Goal: Task Accomplishment & Management: Manage account settings

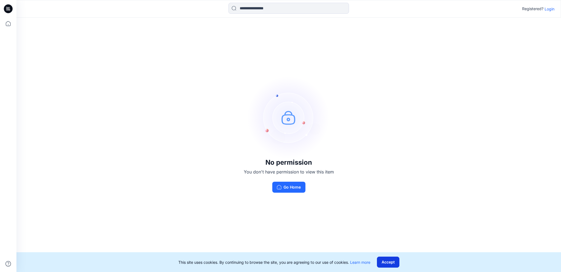
click at [382, 256] on button "Accept" at bounding box center [388, 261] width 22 height 11
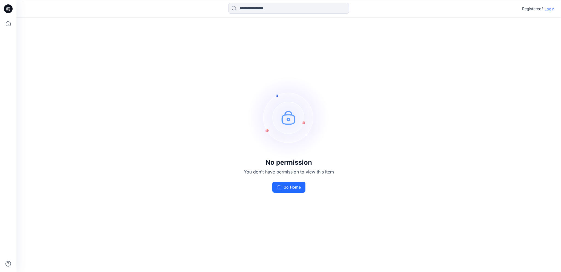
click at [549, 8] on p "Login" at bounding box center [550, 9] width 10 height 6
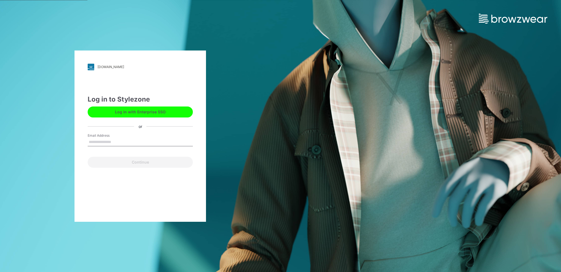
click at [127, 137] on div "Email Address" at bounding box center [140, 141] width 105 height 16
click at [125, 142] on input "Email Address" at bounding box center [140, 142] width 105 height 8
type input "**********"
click at [131, 164] on button "Continue" at bounding box center [140, 162] width 105 height 11
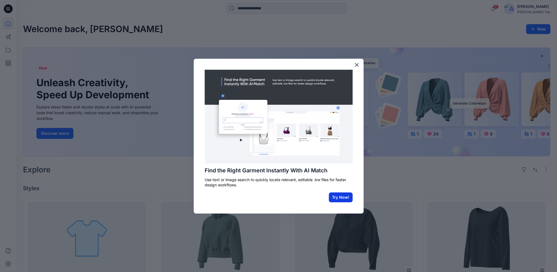
click at [339, 192] on button "Try Now!" at bounding box center [341, 197] width 24 height 10
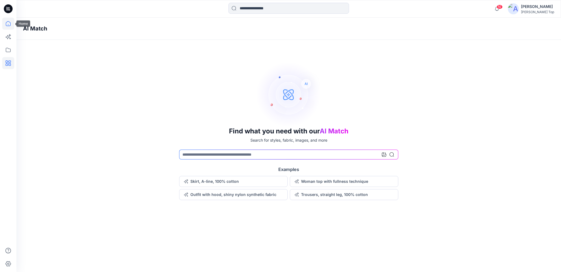
click at [8, 20] on icon at bounding box center [8, 24] width 12 height 12
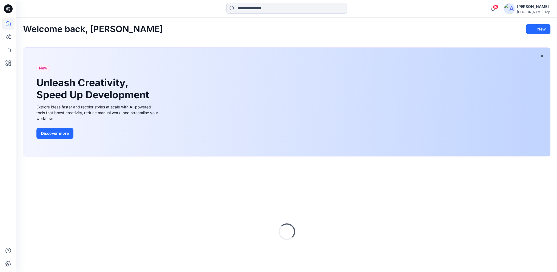
click at [9, 8] on icon at bounding box center [8, 9] width 9 height 18
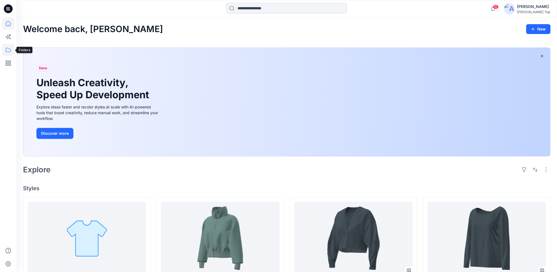
click at [8, 54] on icon at bounding box center [8, 50] width 12 height 12
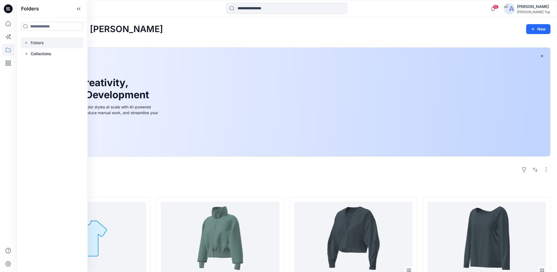
click at [41, 44] on div at bounding box center [52, 42] width 63 height 11
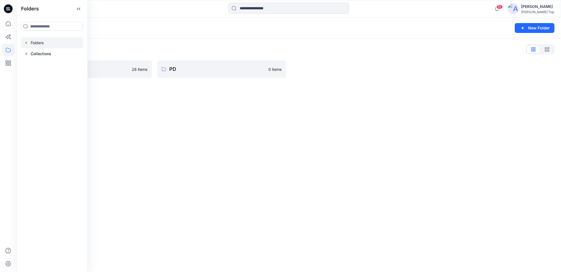
click at [158, 94] on div "Folders New Folder Folders List MAlA 28 items PD 0 items" at bounding box center [288, 145] width 545 height 254
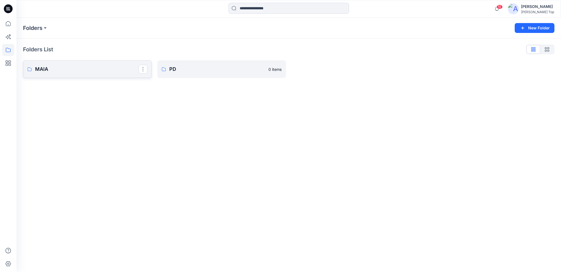
click at [84, 73] on link "MAlA" at bounding box center [87, 69] width 129 height 18
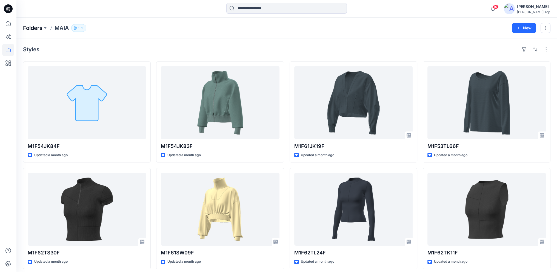
click at [33, 28] on p "Folders" at bounding box center [32, 28] width 19 height 8
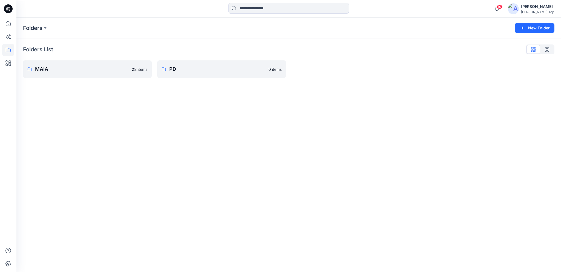
click at [113, 106] on div "Folders New Folder Folders List MAlA 28 items PD 0 items" at bounding box center [288, 145] width 545 height 254
click at [530, 29] on button "New Folder" at bounding box center [535, 28] width 40 height 10
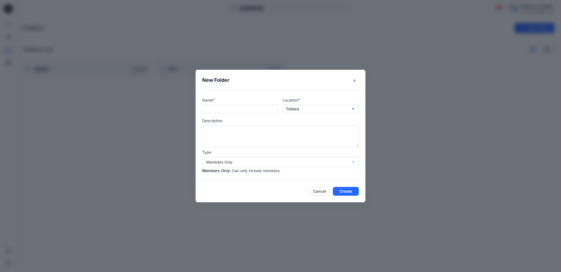
click at [263, 109] on input "text" at bounding box center [240, 108] width 76 height 9
paste input "*******"
click at [205, 109] on input "*******" at bounding box center [240, 108] width 76 height 9
click at [239, 111] on input "*******" at bounding box center [240, 108] width 76 height 9
type input "*******"
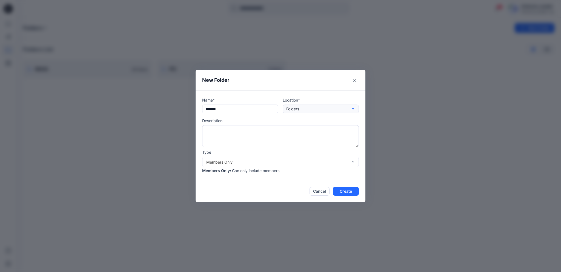
click at [304, 113] on button "Folders" at bounding box center [321, 108] width 76 height 9
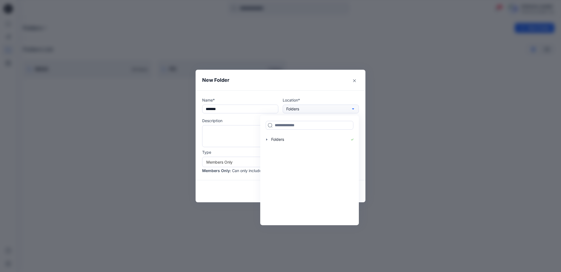
click at [304, 113] on button "Folders" at bounding box center [321, 108] width 76 height 9
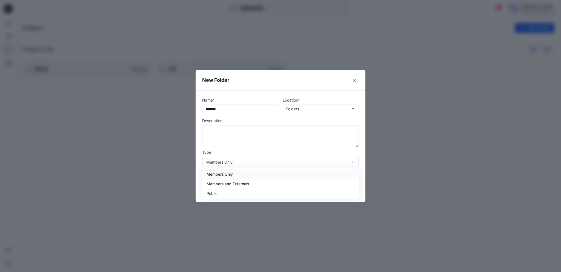
click at [301, 165] on div "Members Only" at bounding box center [280, 162] width 157 height 10
click at [273, 197] on div "Public" at bounding box center [280, 193] width 155 height 10
click at [344, 189] on button "Create" at bounding box center [346, 191] width 26 height 9
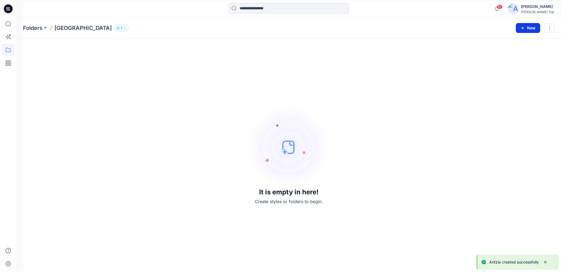
click at [524, 26] on icon "button" at bounding box center [523, 28] width 4 height 4
click at [400, 94] on div "It is empty in here! Create styles or folders to begin." at bounding box center [289, 155] width 532 height 220
click at [532, 27] on button "New" at bounding box center [528, 28] width 24 height 10
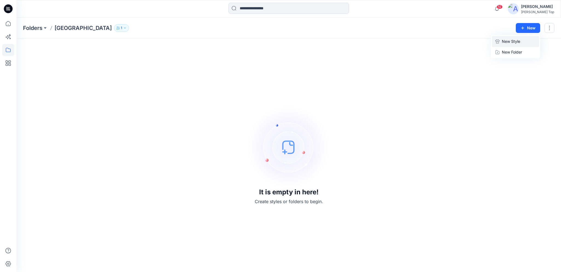
click at [510, 43] on p "New Style" at bounding box center [511, 41] width 18 height 7
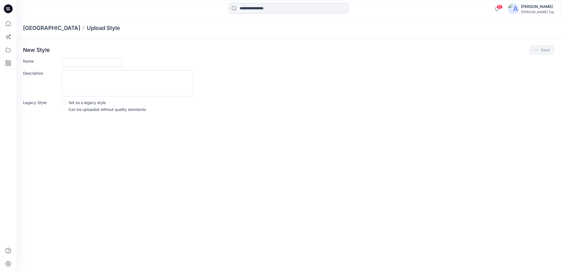
click at [90, 59] on input "Name" at bounding box center [92, 62] width 60 height 9
click at [56, 145] on div "Aritzia Upload Style New Style Save Name Description Legacy Style Set as a lega…" at bounding box center [288, 145] width 545 height 254
click at [90, 69] on form "Name Description Legacy Style Set as a legacy style Can be uploaded without qua…" at bounding box center [289, 85] width 532 height 54
click at [91, 61] on input "Name" at bounding box center [92, 62] width 60 height 9
click at [75, 171] on div "Aritzia Upload Style New Style Save Name Description Legacy Style Set as a lega…" at bounding box center [288, 145] width 545 height 254
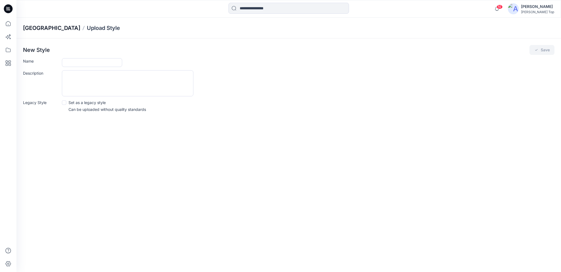
click at [34, 26] on p "[GEOGRAPHIC_DATA]" at bounding box center [51, 28] width 57 height 8
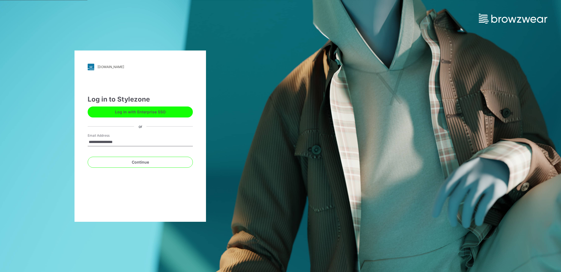
click at [146, 140] on input "**********" at bounding box center [140, 142] width 105 height 8
type input "**********"
click at [113, 164] on button "Continue" at bounding box center [140, 162] width 105 height 11
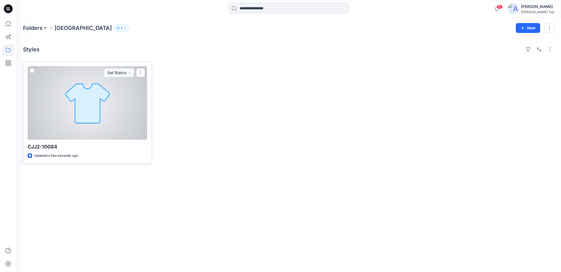
click at [99, 108] on div at bounding box center [88, 102] width 120 height 73
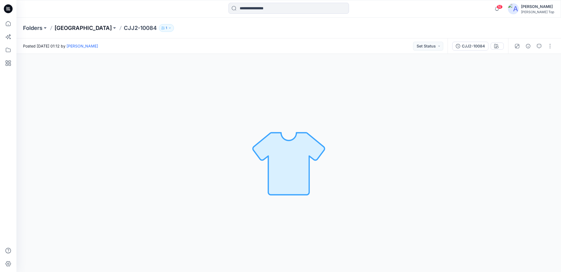
click at [67, 29] on p "[GEOGRAPHIC_DATA]" at bounding box center [83, 28] width 57 height 8
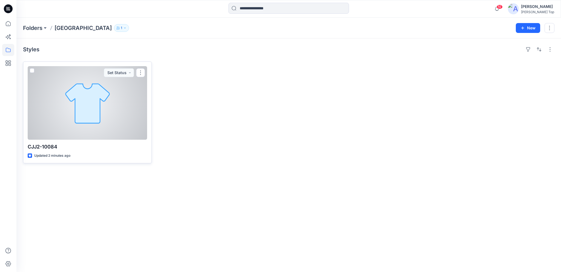
click at [81, 94] on div at bounding box center [88, 102] width 120 height 73
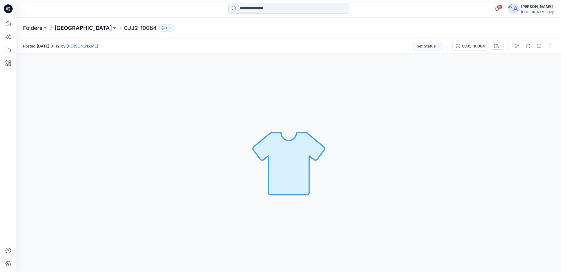
click at [70, 25] on p "[GEOGRAPHIC_DATA]" at bounding box center [83, 28] width 57 height 8
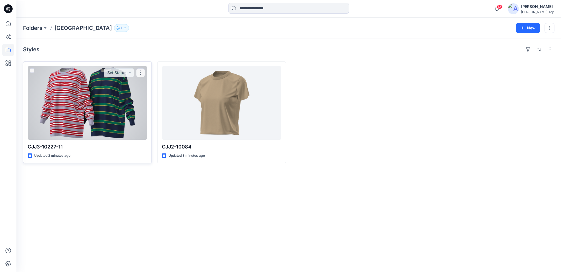
click at [67, 114] on div at bounding box center [88, 102] width 120 height 73
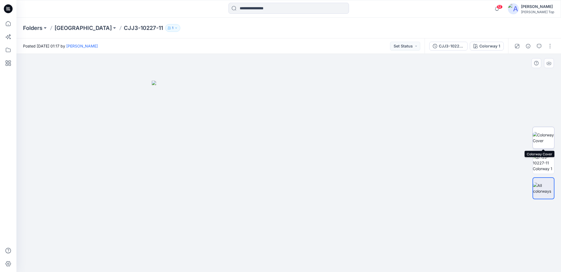
click at [547, 132] on img at bounding box center [543, 138] width 21 height 12
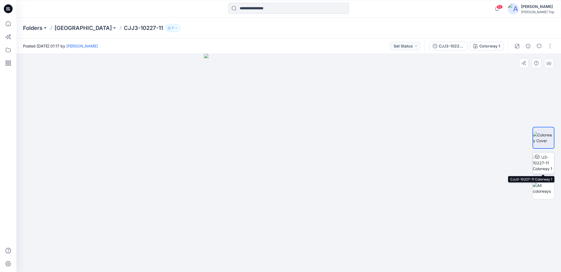
click at [546, 158] on img at bounding box center [543, 162] width 21 height 17
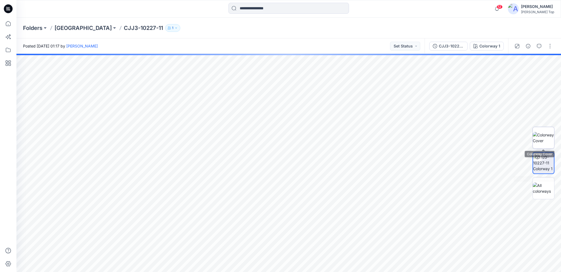
click at [544, 140] on img at bounding box center [543, 138] width 21 height 12
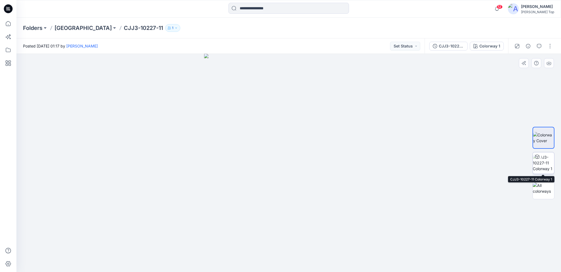
click at [543, 165] on img at bounding box center [543, 162] width 21 height 17
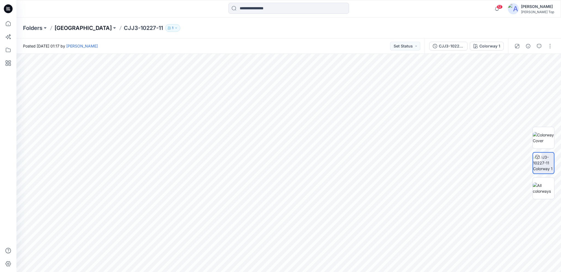
click at [59, 28] on p "Aritzia" at bounding box center [83, 28] width 57 height 8
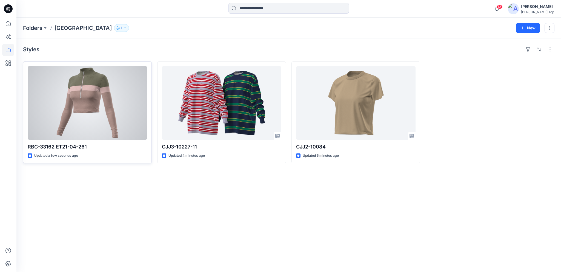
click at [89, 102] on div at bounding box center [88, 102] width 120 height 73
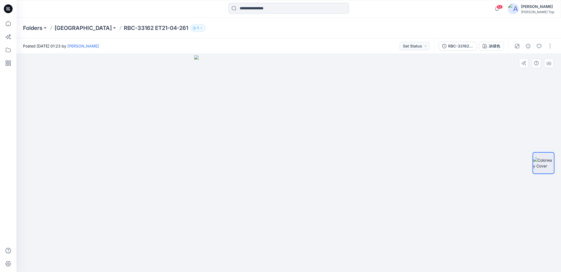
drag, startPoint x: 308, startPoint y: 135, endPoint x: 258, endPoint y: 135, distance: 49.6
click at [258, 135] on img at bounding box center [288, 163] width 189 height 217
drag, startPoint x: 307, startPoint y: 139, endPoint x: 298, endPoint y: 145, distance: 10.6
click at [272, 139] on img at bounding box center [288, 163] width 189 height 217
click at [543, 174] on img at bounding box center [543, 175] width 21 height 21
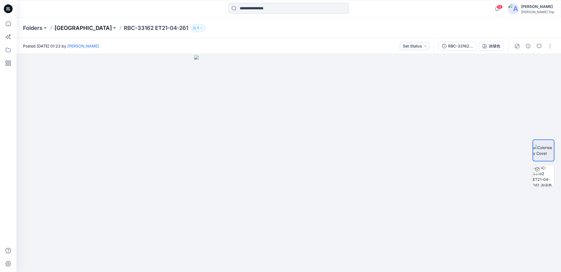
click at [66, 28] on p "[GEOGRAPHIC_DATA]" at bounding box center [83, 28] width 57 height 8
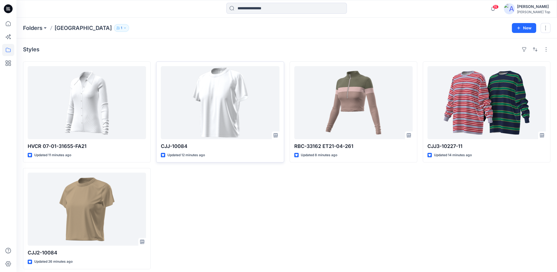
click at [541, 6] on div "[PERSON_NAME]" at bounding box center [533, 6] width 33 height 7
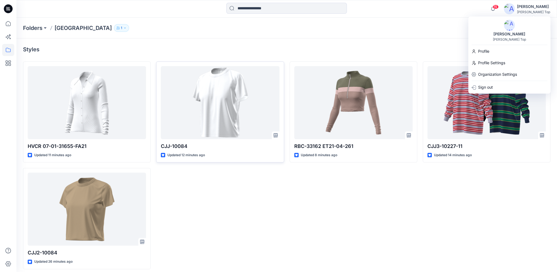
click at [512, 28] on img at bounding box center [509, 25] width 11 height 11
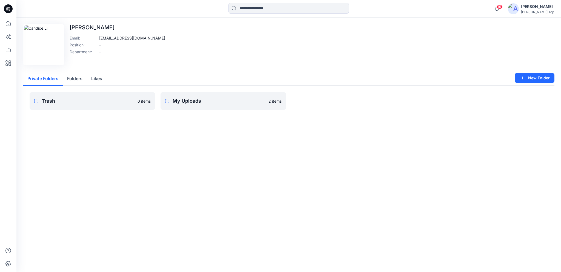
click at [537, 7] on div "[PERSON_NAME]" at bounding box center [537, 6] width 33 height 7
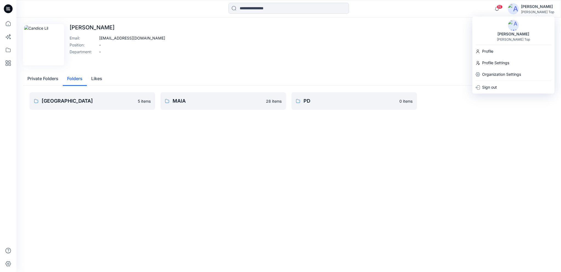
click at [76, 78] on button "Folders" at bounding box center [75, 79] width 24 height 14
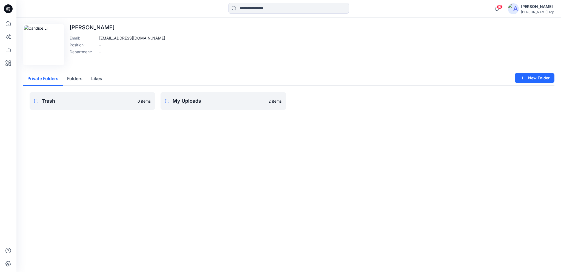
click at [46, 78] on button "Private Folders" at bounding box center [43, 79] width 40 height 14
click at [7, 25] on icon at bounding box center [8, 24] width 12 height 12
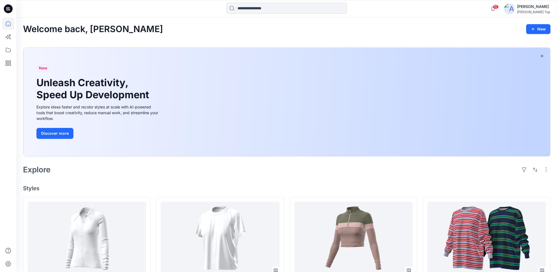
click at [540, 3] on div "15 Notifications Your style CJJ-10084 is ready 2 minutes ago Your style RBC-331…" at bounding box center [519, 9] width 63 height 12
click at [539, 6] on div "[PERSON_NAME]" at bounding box center [533, 6] width 33 height 7
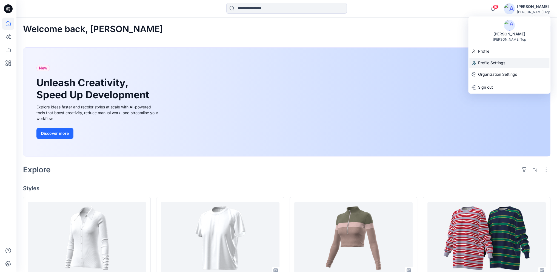
click at [509, 63] on div "Profile Settings" at bounding box center [510, 63] width 80 height 10
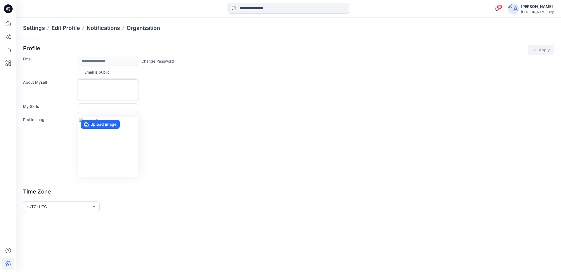
click at [113, 90] on textarea "About Myself" at bounding box center [108, 89] width 60 height 21
click at [177, 91] on div "About Myself" at bounding box center [289, 89] width 532 height 21
click at [137, 87] on textarea "About Myself" at bounding box center [108, 89] width 60 height 21
click at [164, 85] on div "About Myself" at bounding box center [289, 89] width 532 height 21
click at [118, 87] on textarea "About Myself" at bounding box center [108, 89] width 60 height 21
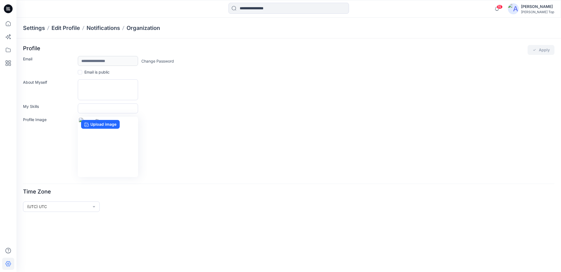
click at [536, 9] on div "[PERSON_NAME]" at bounding box center [537, 6] width 33 height 7
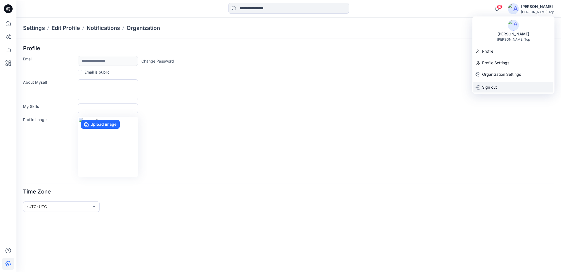
click at [495, 85] on p "Sign out" at bounding box center [490, 87] width 15 height 10
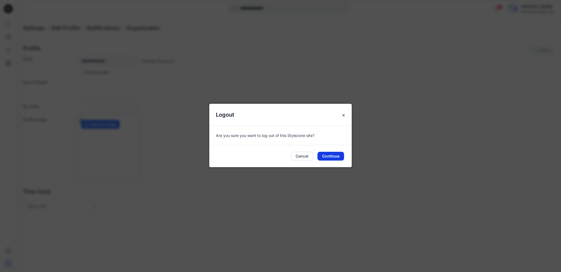
click at [325, 155] on button "Continue" at bounding box center [331, 156] width 27 height 9
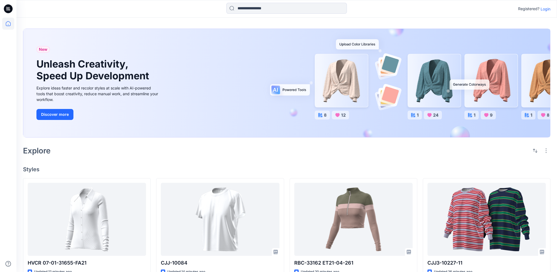
click at [547, 10] on p "Login" at bounding box center [546, 9] width 10 height 6
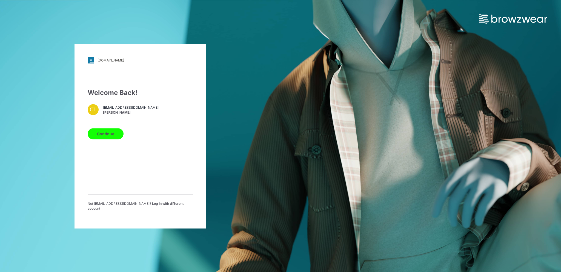
click at [107, 137] on button "Continue" at bounding box center [106, 133] width 36 height 11
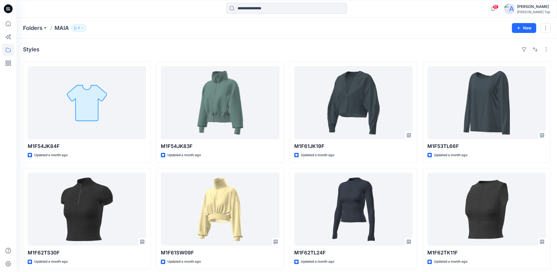
click at [515, 11] on img at bounding box center [509, 8] width 11 height 11
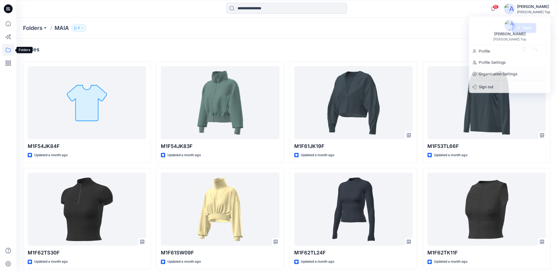
click at [8, 47] on icon at bounding box center [8, 50] width 12 height 12
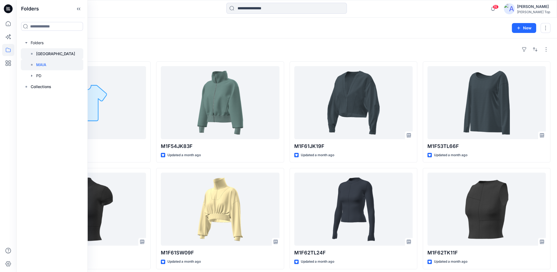
click at [41, 54] on p "[GEOGRAPHIC_DATA]" at bounding box center [55, 53] width 39 height 7
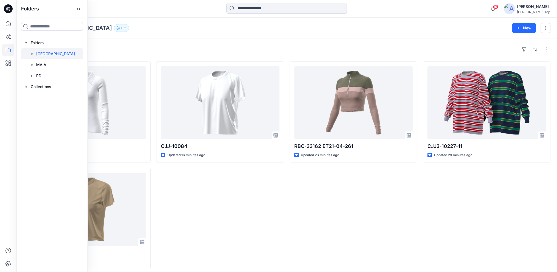
click at [220, 202] on div "CJJ-10084 Updated 16 minutes ago" at bounding box center [220, 165] width 128 height 208
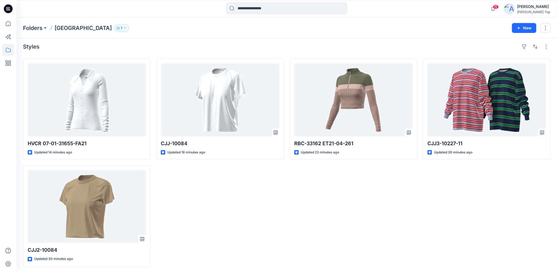
scroll to position [3, 0]
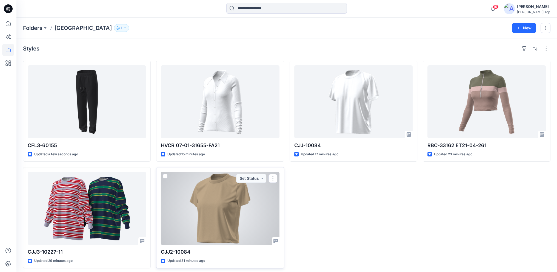
scroll to position [3, 0]
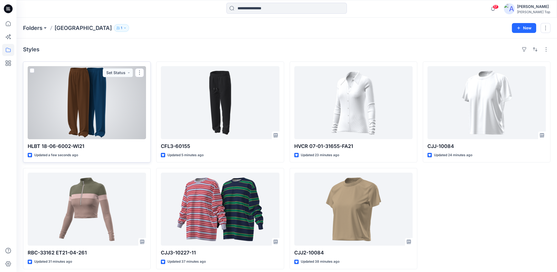
click at [102, 87] on div at bounding box center [87, 102] width 118 height 73
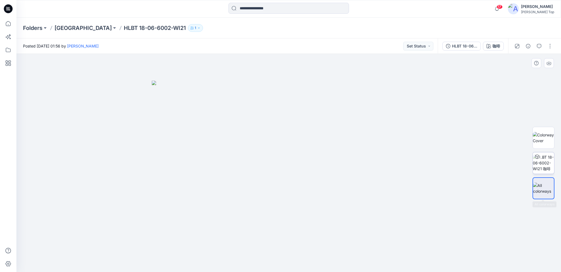
click at [543, 163] on img at bounding box center [543, 162] width 21 height 17
click at [62, 30] on p "[GEOGRAPHIC_DATA]" at bounding box center [83, 28] width 57 height 8
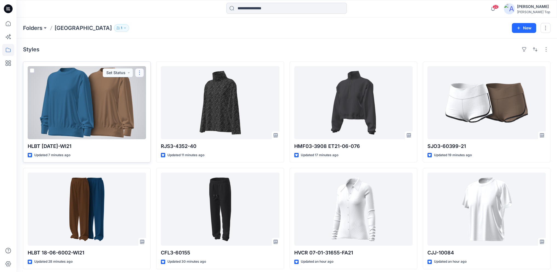
click at [139, 72] on button "button" at bounding box center [139, 72] width 9 height 9
click at [139, 73] on button "button" at bounding box center [139, 72] width 9 height 9
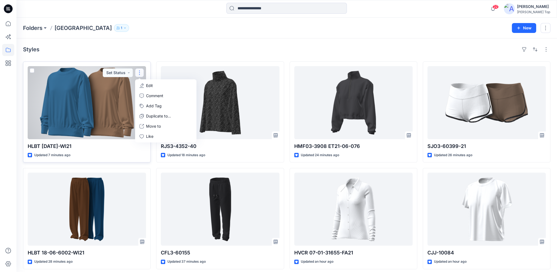
click at [114, 95] on div at bounding box center [87, 102] width 118 height 73
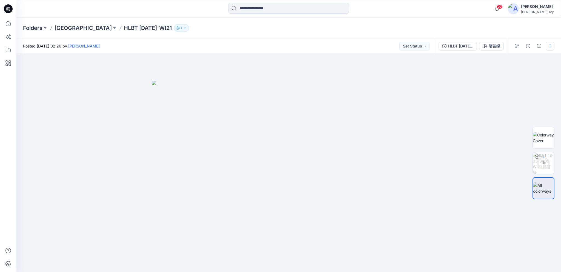
click at [552, 42] on button "button" at bounding box center [550, 46] width 9 height 9
click at [527, 72] on button "Edit" at bounding box center [527, 74] width 50 height 10
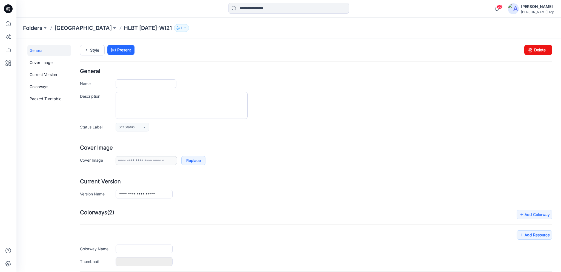
type input "**********"
type input "***"
type input "**********"
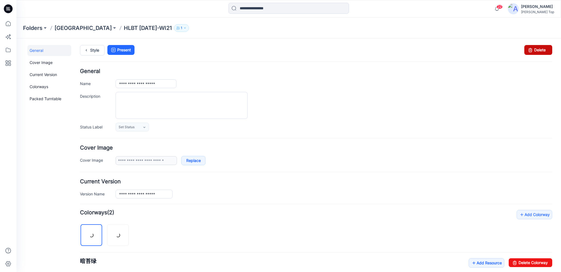
drag, startPoint x: 538, startPoint y: 50, endPoint x: 322, endPoint y: 59, distance: 216.8
click at [538, 50] on link "Delete" at bounding box center [539, 50] width 28 height 10
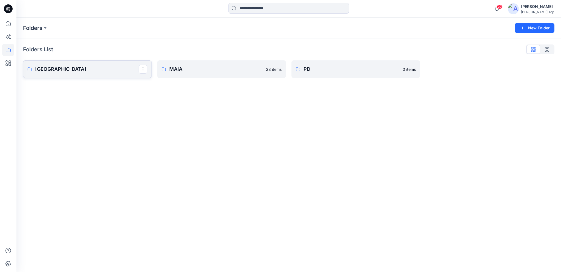
click at [59, 74] on link "[GEOGRAPHIC_DATA]" at bounding box center [87, 69] width 129 height 18
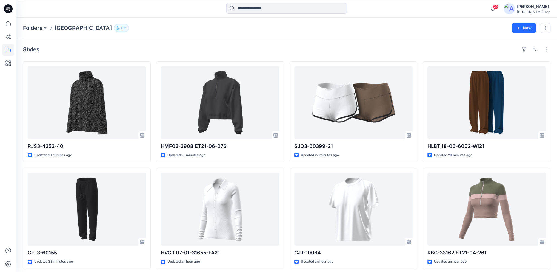
click at [34, 21] on div "Folders Aritzia 1 New" at bounding box center [286, 28] width 541 height 21
click at [34, 27] on p "Folders" at bounding box center [32, 28] width 19 height 8
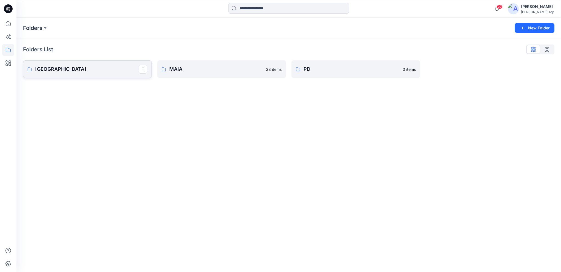
click at [65, 69] on p "[GEOGRAPHIC_DATA]" at bounding box center [87, 69] width 104 height 8
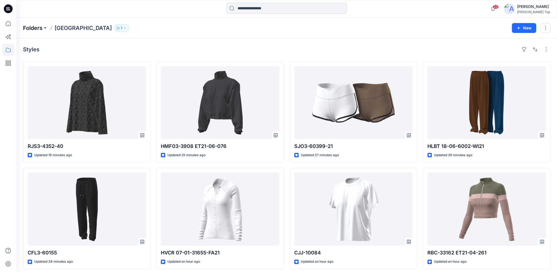
click at [34, 25] on p "Folders" at bounding box center [32, 28] width 19 height 8
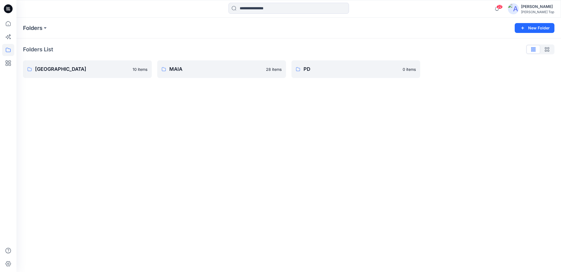
click at [321, 79] on div "Folders List Aritzia 10 items MAlA 28 items PD 0 items" at bounding box center [288, 61] width 545 height 46
click at [218, 69] on p "MAlA" at bounding box center [221, 69] width 104 height 8
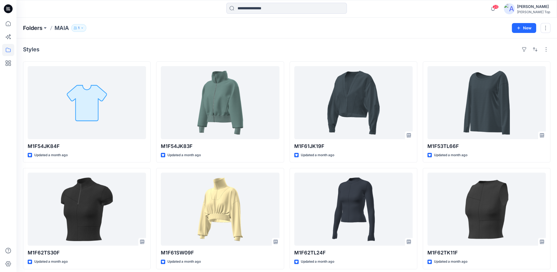
click at [34, 29] on p "Folders" at bounding box center [32, 28] width 19 height 8
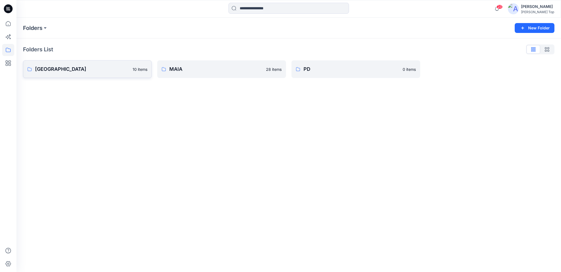
click at [71, 69] on p "[GEOGRAPHIC_DATA]" at bounding box center [82, 69] width 94 height 8
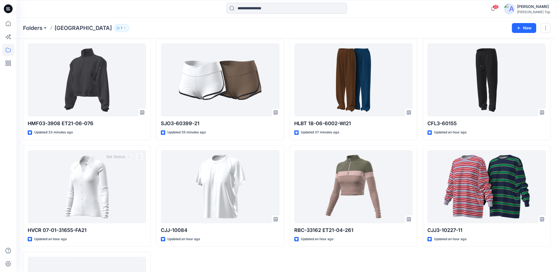
scroll to position [129, 0]
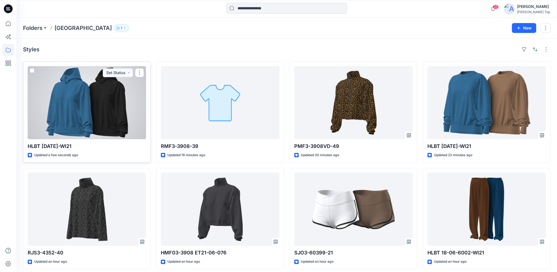
click at [86, 91] on div at bounding box center [87, 102] width 118 height 73
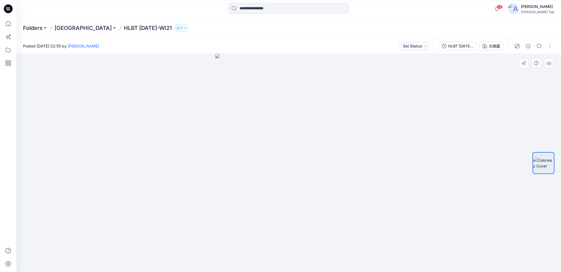
drag, startPoint x: 297, startPoint y: 156, endPoint x: 256, endPoint y: 156, distance: 40.6
click at [270, 156] on img at bounding box center [288, 163] width 147 height 218
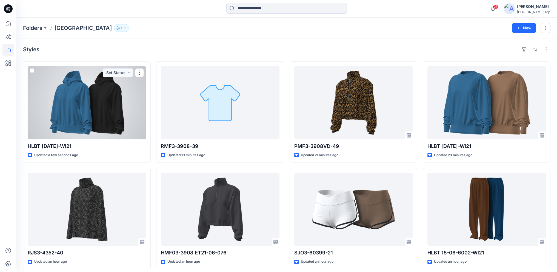
click at [87, 95] on div at bounding box center [87, 102] width 118 height 73
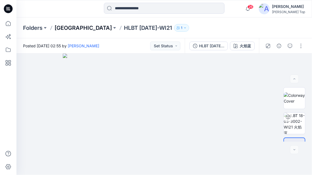
click at [62, 28] on p "[GEOGRAPHIC_DATA]" at bounding box center [83, 28] width 57 height 8
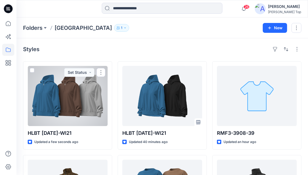
click at [67, 90] on div at bounding box center [68, 96] width 80 height 60
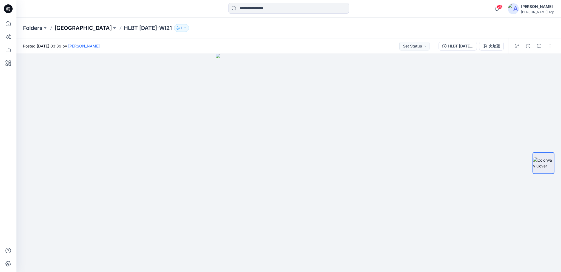
click at [65, 27] on p "[GEOGRAPHIC_DATA]" at bounding box center [83, 28] width 57 height 8
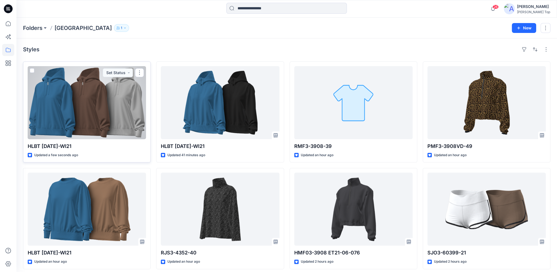
click at [94, 99] on div at bounding box center [87, 102] width 118 height 73
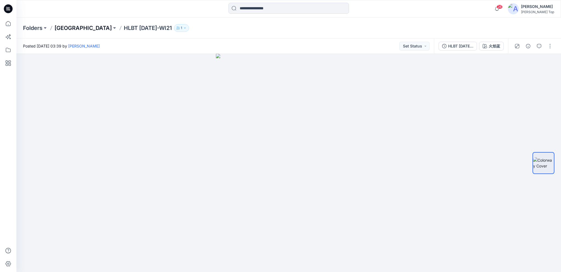
click at [66, 25] on p "[GEOGRAPHIC_DATA]" at bounding box center [83, 28] width 57 height 8
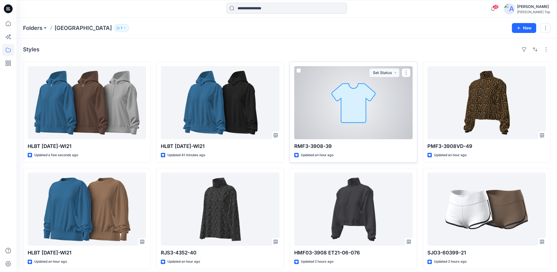
click at [358, 83] on div at bounding box center [353, 102] width 118 height 73
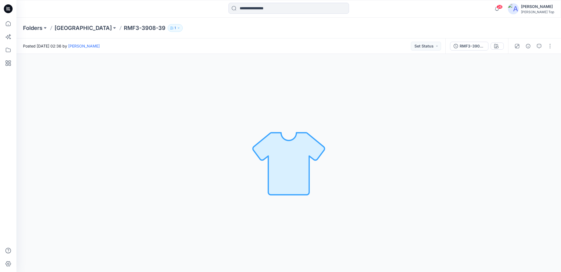
click at [58, 32] on p "[GEOGRAPHIC_DATA]" at bounding box center [83, 28] width 57 height 8
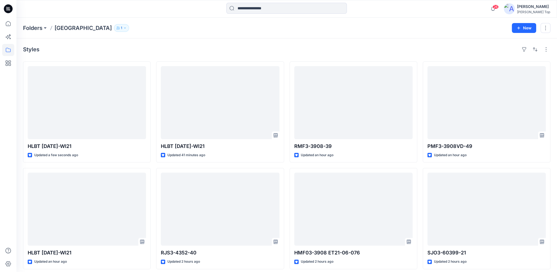
click at [62, 29] on p "[GEOGRAPHIC_DATA]" at bounding box center [83, 28] width 57 height 8
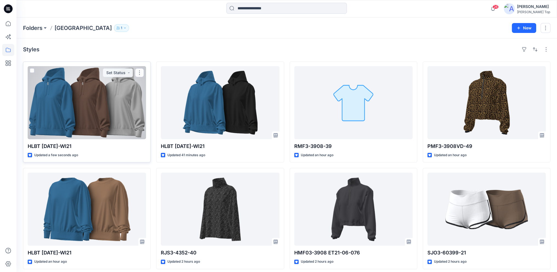
click at [105, 118] on div at bounding box center [87, 102] width 118 height 73
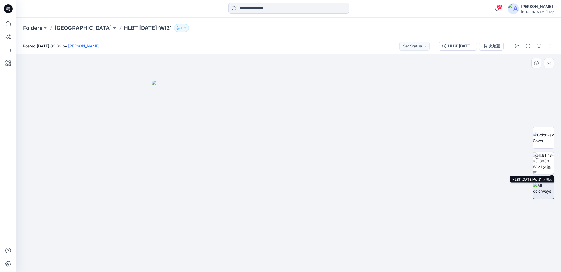
click at [547, 163] on img at bounding box center [543, 162] width 21 height 21
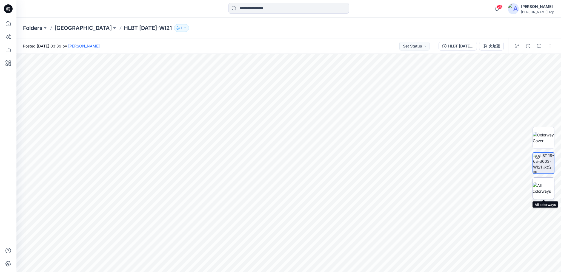
click at [543, 185] on img at bounding box center [543, 188] width 21 height 12
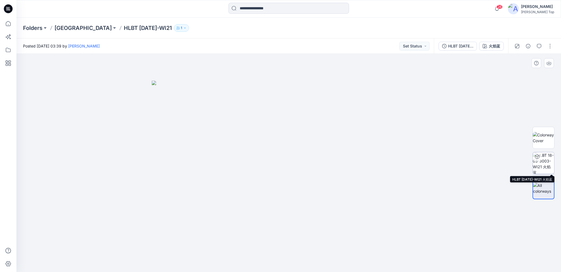
click at [544, 160] on img at bounding box center [543, 162] width 21 height 21
click at [544, 141] on img at bounding box center [543, 138] width 21 height 12
click at [540, 161] on div at bounding box center [537, 156] width 9 height 9
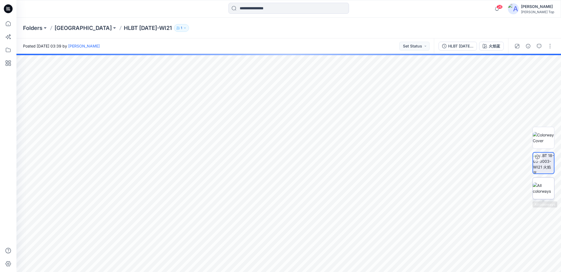
click at [551, 189] on img at bounding box center [543, 188] width 21 height 12
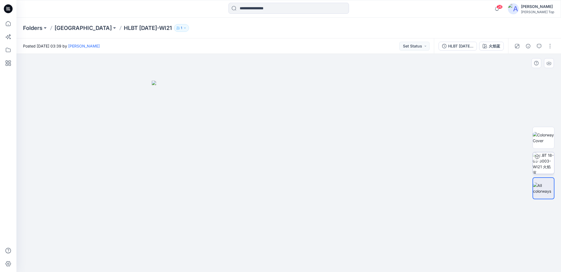
click at [541, 162] on img at bounding box center [543, 162] width 21 height 21
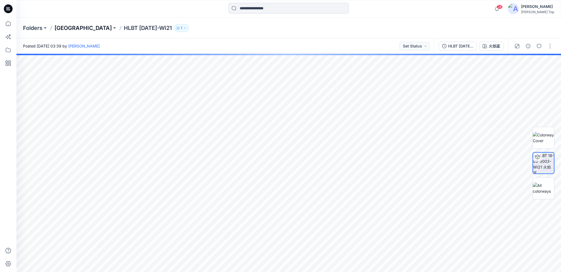
click at [63, 28] on p "[GEOGRAPHIC_DATA]" at bounding box center [83, 28] width 57 height 8
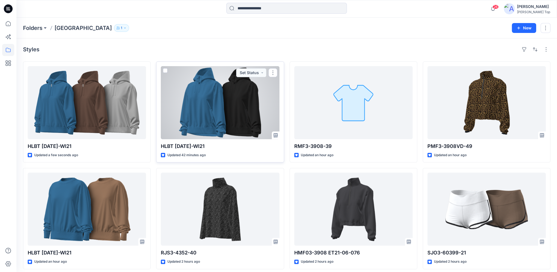
click at [224, 104] on div at bounding box center [220, 102] width 118 height 73
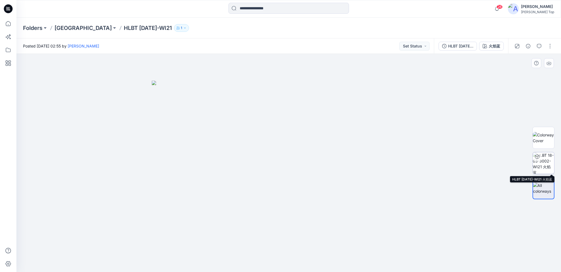
click at [543, 163] on img at bounding box center [543, 162] width 21 height 21
click at [56, 26] on p "[GEOGRAPHIC_DATA]" at bounding box center [83, 28] width 57 height 8
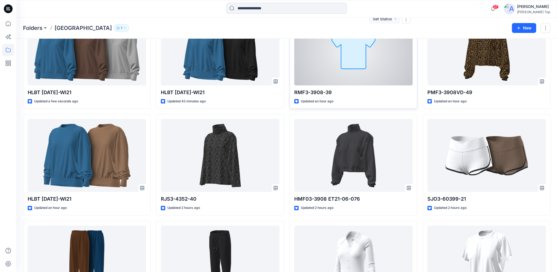
scroll to position [55, 0]
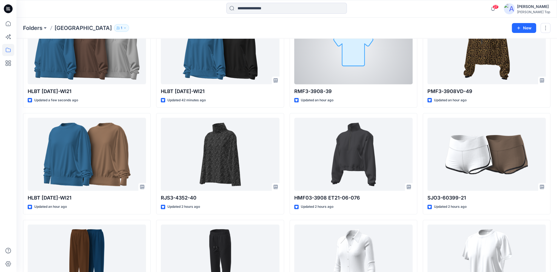
click at [348, 66] on div at bounding box center [353, 47] width 118 height 73
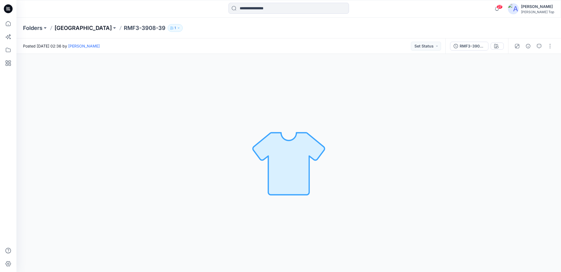
click at [66, 29] on p "[GEOGRAPHIC_DATA]" at bounding box center [83, 28] width 57 height 8
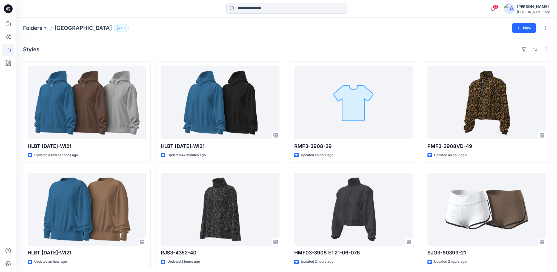
drag, startPoint x: 161, startPoint y: 39, endPoint x: 207, endPoint y: 55, distance: 48.0
click at [161, 39] on div "Styles HLBT 18-03-3003-WI21 Updated a few seconds ago HLBT 18-03-3000-WI21 Upda…" at bounding box center [286, 219] width 541 height 363
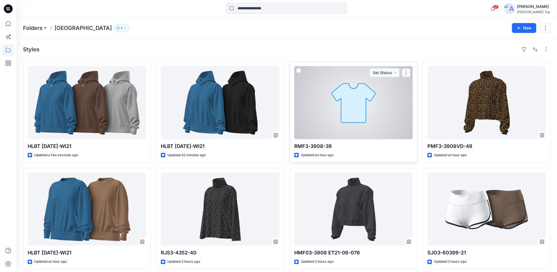
click at [407, 72] on button "button" at bounding box center [406, 72] width 9 height 9
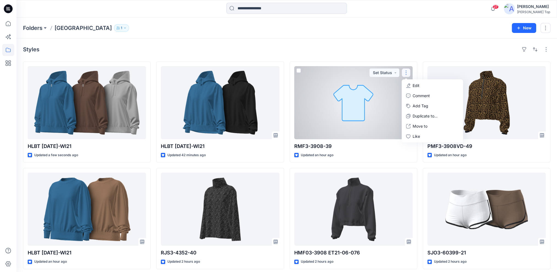
click at [415, 83] on p "Edit" at bounding box center [416, 86] width 7 height 6
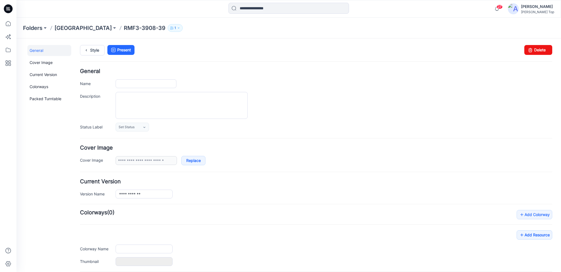
type input "**********"
drag, startPoint x: 322, startPoint y: 57, endPoint x: 533, endPoint y: 49, distance: 210.4
click at [533, 49] on link "Delete" at bounding box center [539, 50] width 28 height 10
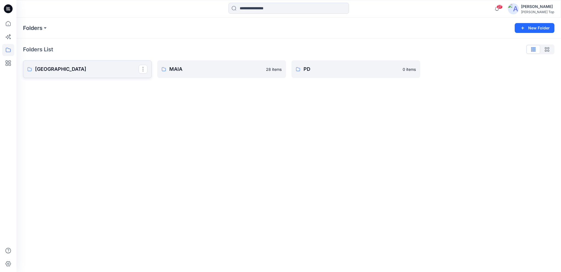
click at [54, 71] on p "[GEOGRAPHIC_DATA]" at bounding box center [87, 69] width 104 height 8
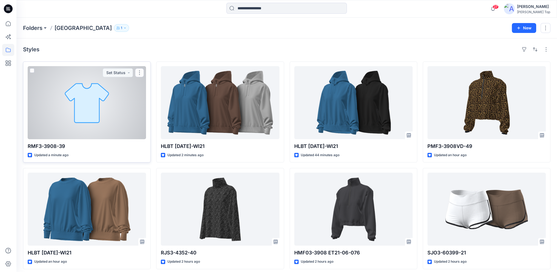
click at [72, 93] on div at bounding box center [87, 102] width 118 height 73
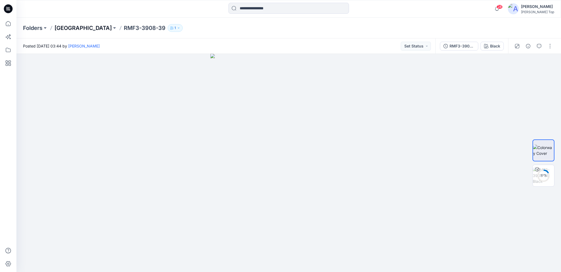
click at [64, 27] on p "[GEOGRAPHIC_DATA]" at bounding box center [83, 28] width 57 height 8
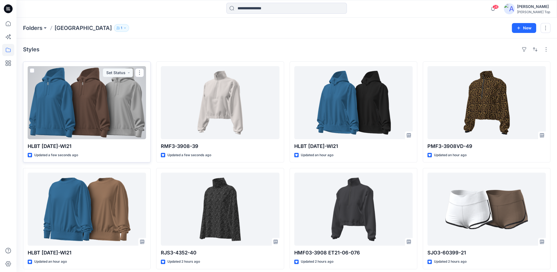
click at [117, 99] on div at bounding box center [87, 102] width 118 height 73
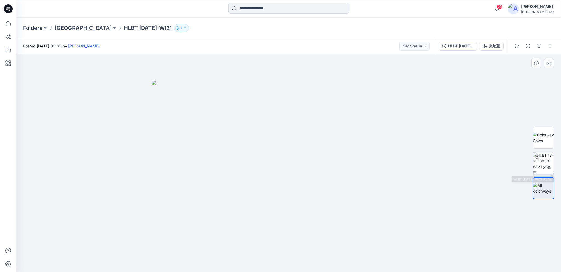
click at [545, 163] on img at bounding box center [543, 162] width 21 height 21
click at [61, 27] on p "[GEOGRAPHIC_DATA]" at bounding box center [83, 28] width 57 height 8
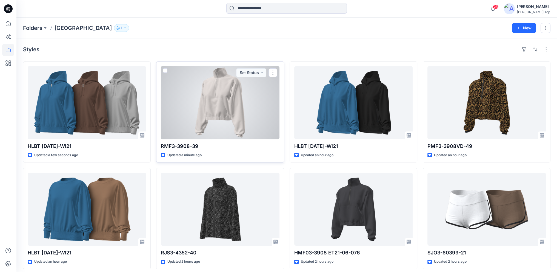
click at [215, 103] on div at bounding box center [220, 102] width 118 height 73
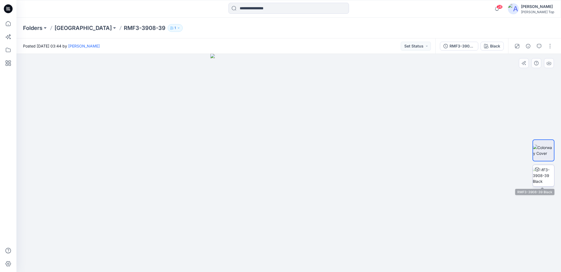
click at [540, 177] on img at bounding box center [543, 175] width 21 height 17
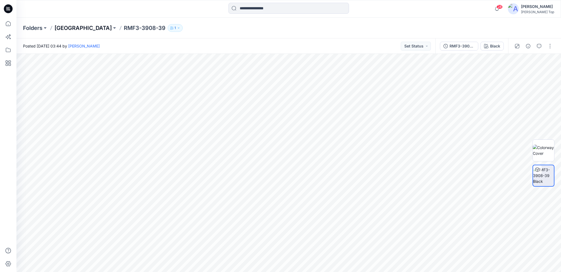
click at [62, 29] on p "[GEOGRAPHIC_DATA]" at bounding box center [83, 28] width 57 height 8
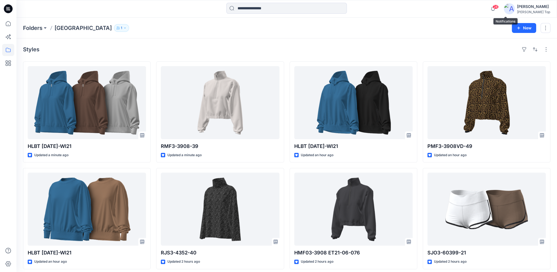
click at [499, 8] on span "28" at bounding box center [496, 7] width 6 height 4
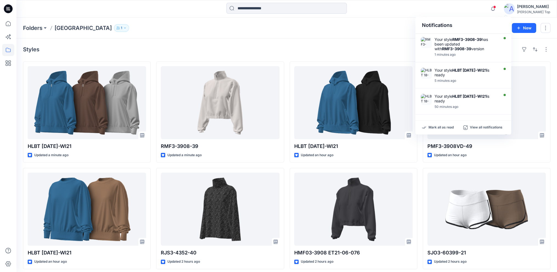
drag, startPoint x: 376, startPoint y: 48, endPoint x: 474, endPoint y: 25, distance: 100.8
click at [375, 48] on div "Styles" at bounding box center [287, 49] width 528 height 9
